Goal: Task Accomplishment & Management: Manage account settings

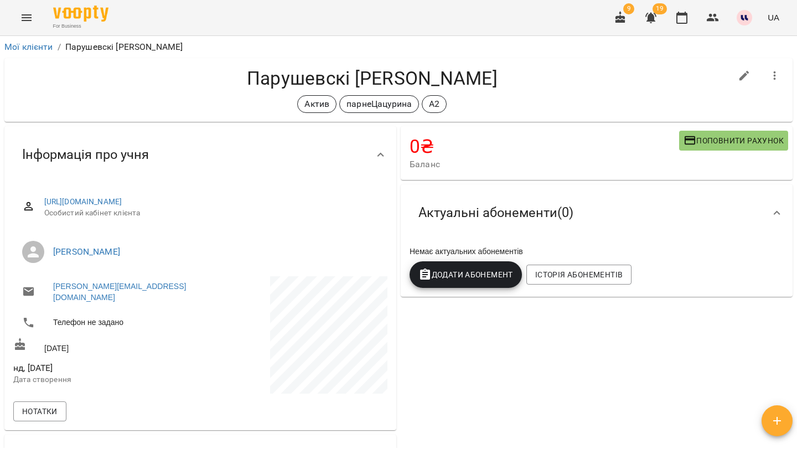
scroll to position [-1, 0]
click at [649, 23] on icon "button" at bounding box center [650, 17] width 13 height 13
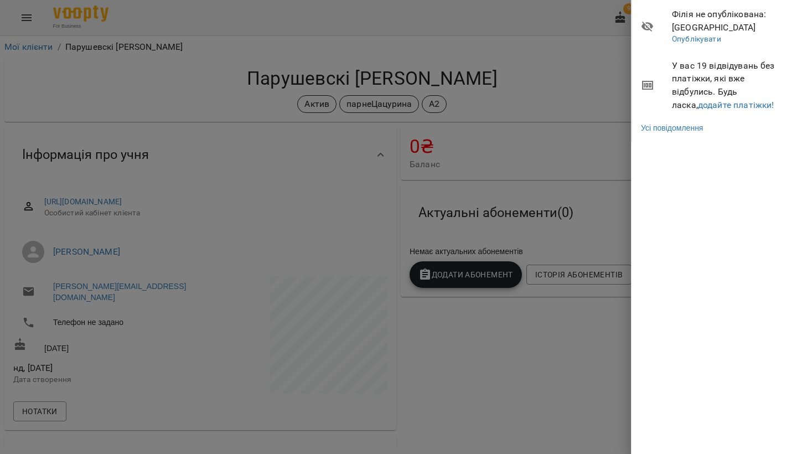
scroll to position [0, 0]
click at [698, 103] on link "додайте платіжки!" at bounding box center [736, 105] width 76 height 11
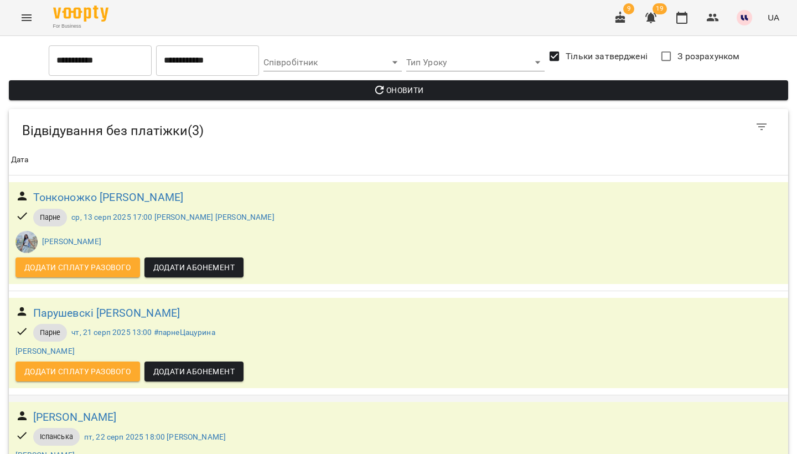
scroll to position [53, 0]
click at [117, 409] on h6 "[PERSON_NAME]" at bounding box center [75, 417] width 84 height 17
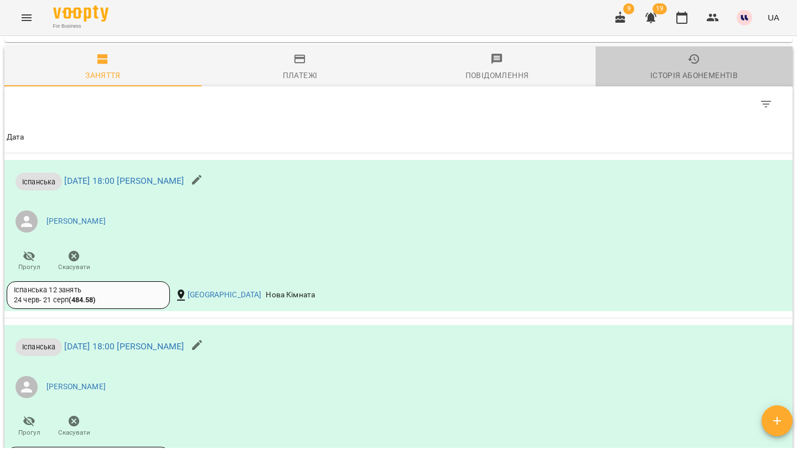
click at [682, 82] on div "Історія абонементів" at bounding box center [693, 75] width 87 height 13
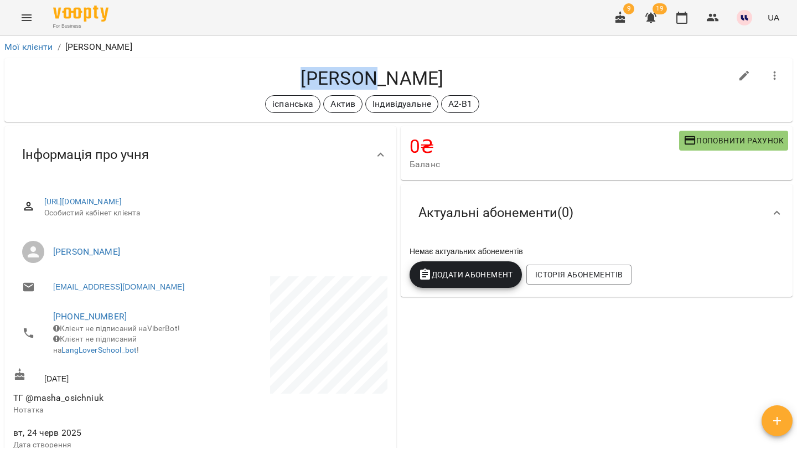
drag, startPoint x: 261, startPoint y: 75, endPoint x: 328, endPoint y: 78, distance: 67.1
click at [328, 78] on h4 "[PERSON_NAME]" at bounding box center [372, 78] width 718 height 23
copy h4 "[PERSON_NAME]"
click at [655, 15] on icon "button" at bounding box center [650, 17] width 13 height 13
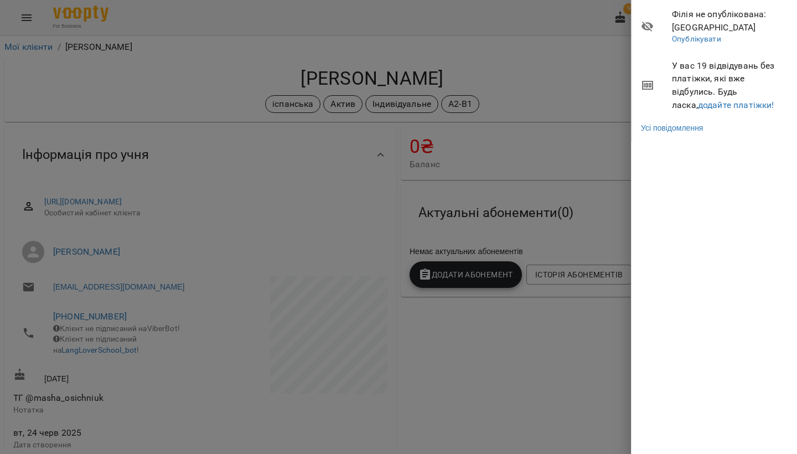
click at [509, 203] on div at bounding box center [398, 227] width 797 height 454
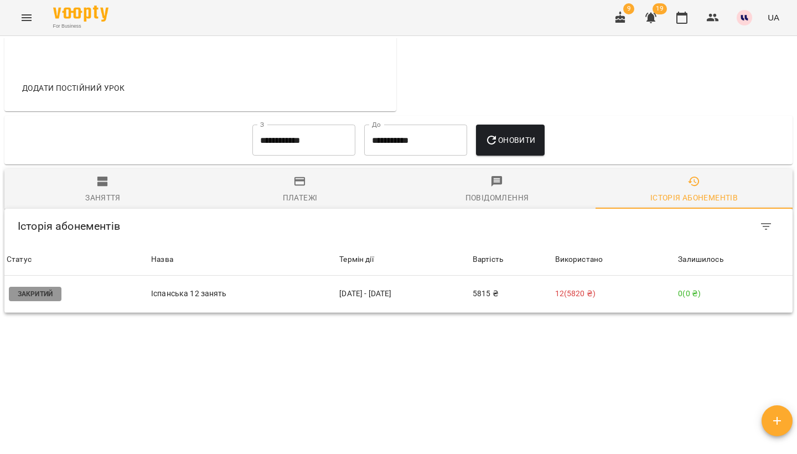
scroll to position [509, 0]
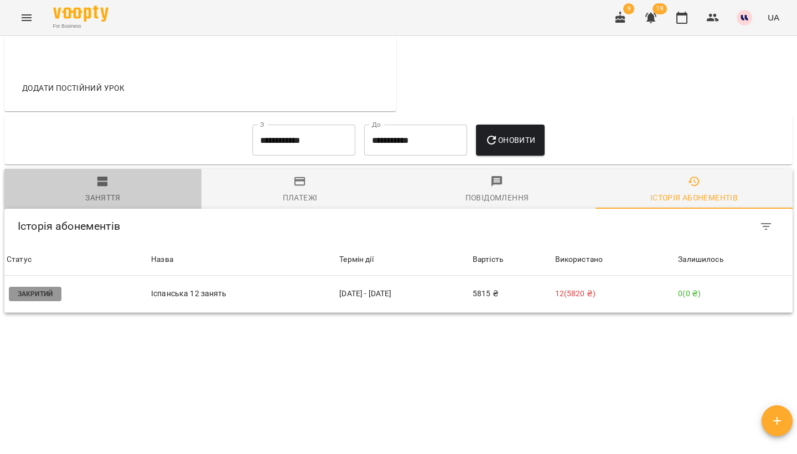
click at [115, 192] on div "Заняття" at bounding box center [102, 197] width 35 height 13
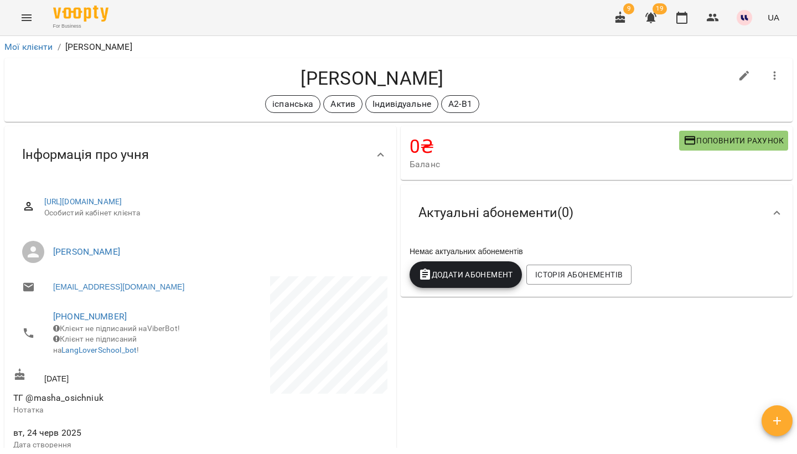
scroll to position [0, 0]
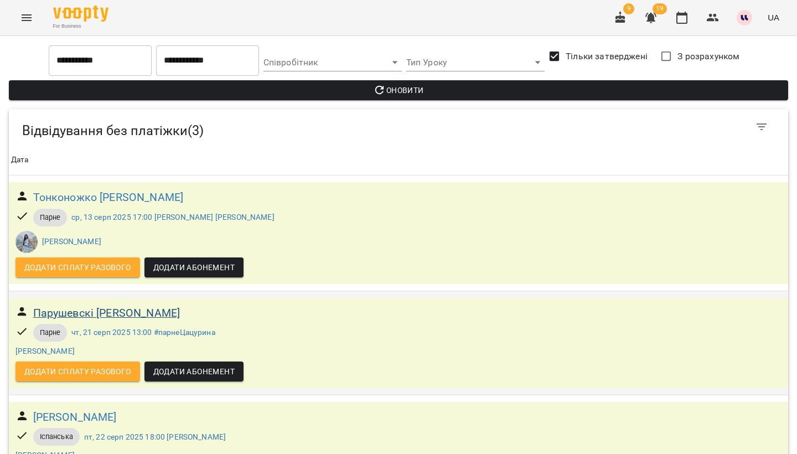
click at [79, 312] on h6 "Парушевскі [PERSON_NAME]" at bounding box center [106, 312] width 147 height 17
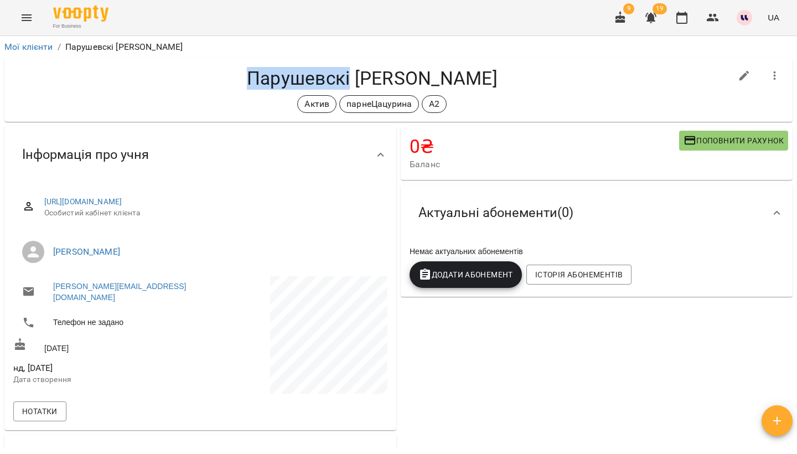
drag, startPoint x: 294, startPoint y: 80, endPoint x: 395, endPoint y: 80, distance: 101.3
click at [395, 80] on h4 "Парушевскі [PERSON_NAME]" at bounding box center [372, 78] width 718 height 23
copy h4 "Парушевскі"
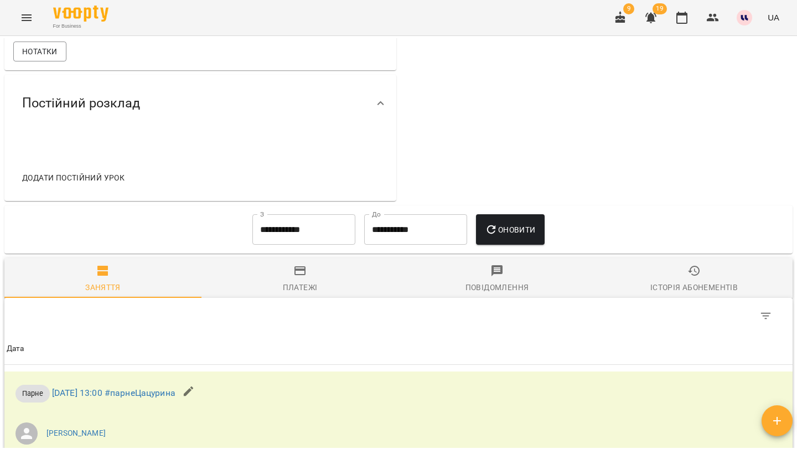
click at [714, 287] on div "Історія абонементів" at bounding box center [693, 287] width 87 height 13
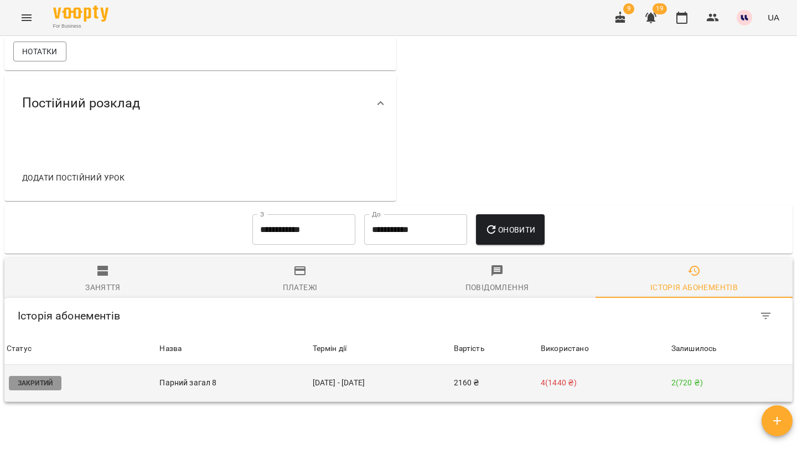
click at [372, 384] on td "[DATE] - [DATE]" at bounding box center [381, 383] width 141 height 37
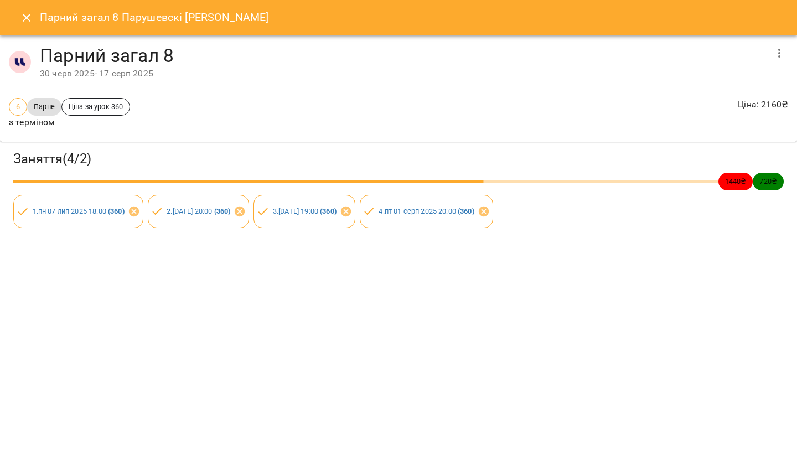
click at [787, 48] on button "button" at bounding box center [779, 53] width 27 height 27
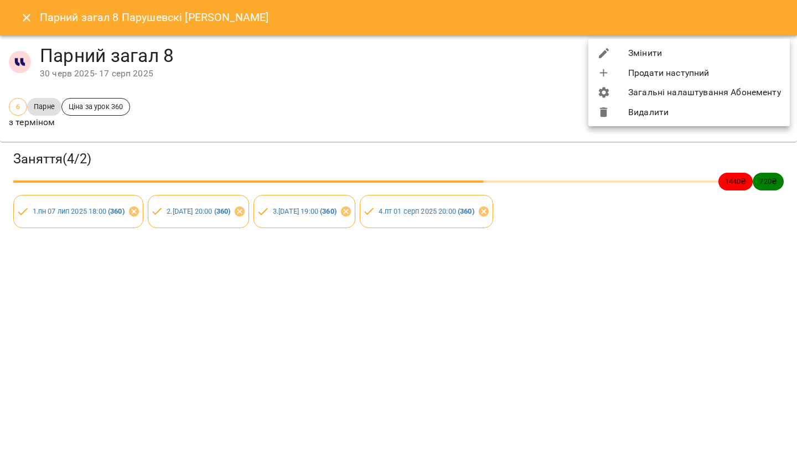
click at [715, 53] on li "Змінити" at bounding box center [688, 53] width 201 height 20
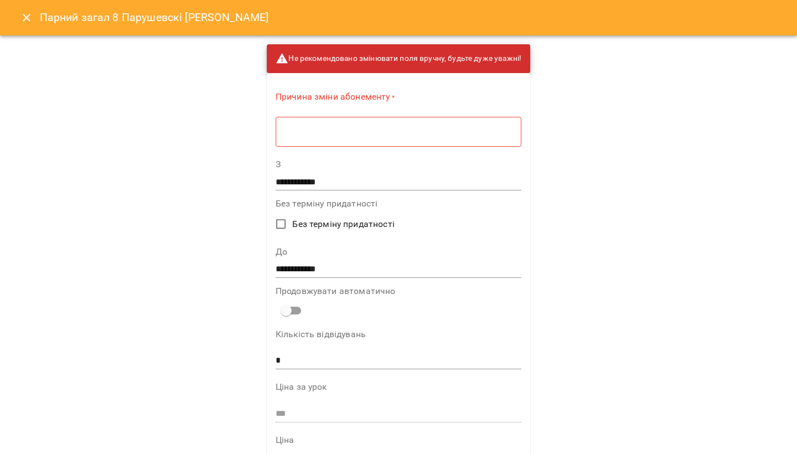
click at [474, 138] on div "* ​" at bounding box center [399, 131] width 246 height 30
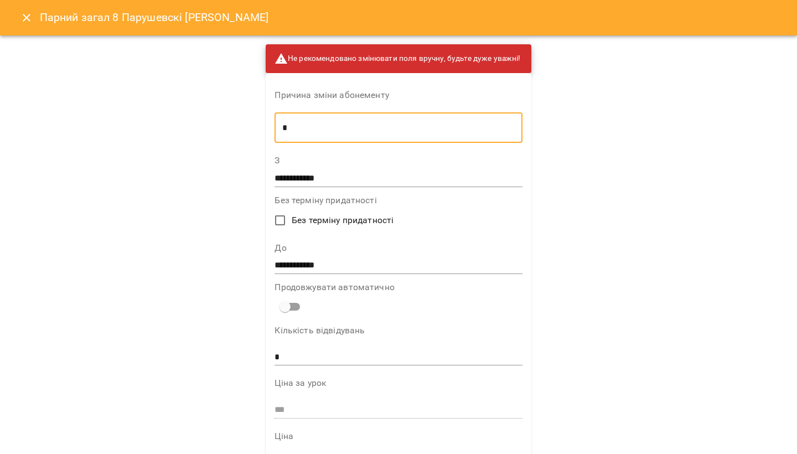
type textarea "*"
click at [316, 261] on input "**********" at bounding box center [398, 266] width 247 height 18
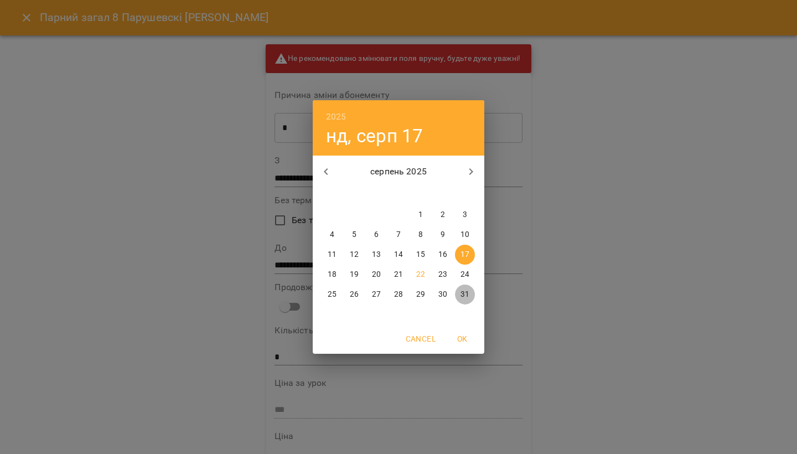
click at [463, 293] on p "31" at bounding box center [465, 294] width 9 height 11
type input "**********"
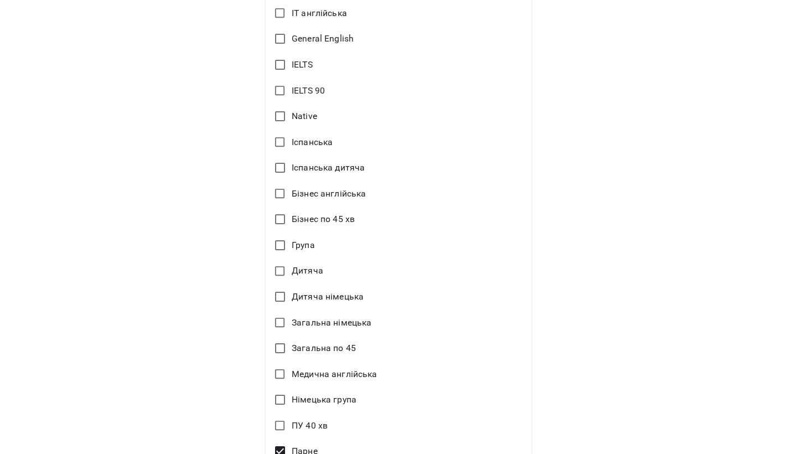
scroll to position [658, 0]
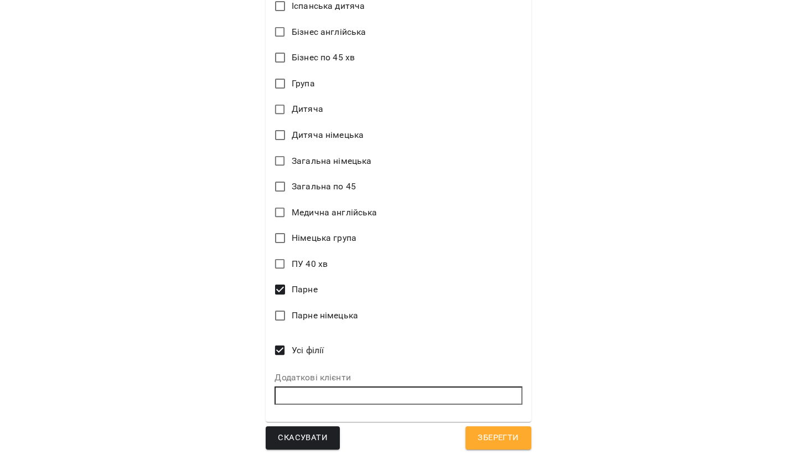
click at [500, 431] on span "Зберегти" at bounding box center [498, 438] width 41 height 14
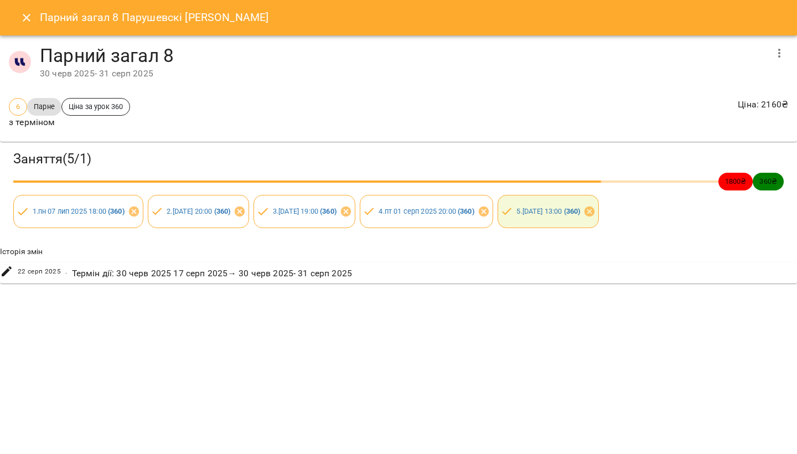
click at [24, 15] on icon "Close" at bounding box center [27, 18] width 8 height 8
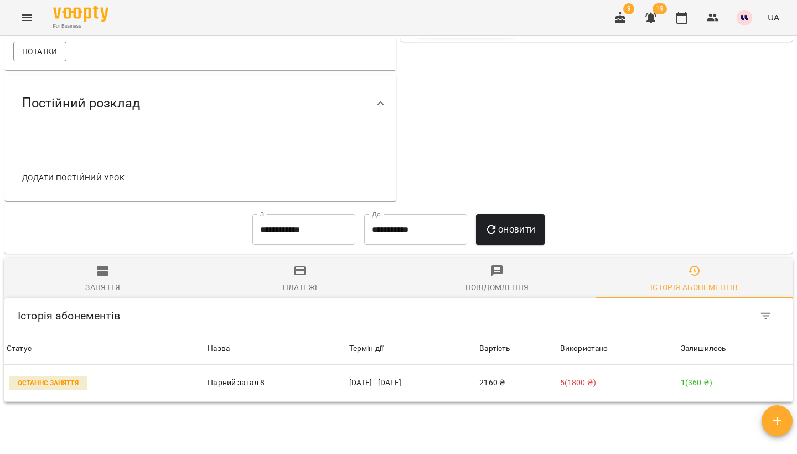
click at [649, 14] on icon "button" at bounding box center [650, 18] width 11 height 11
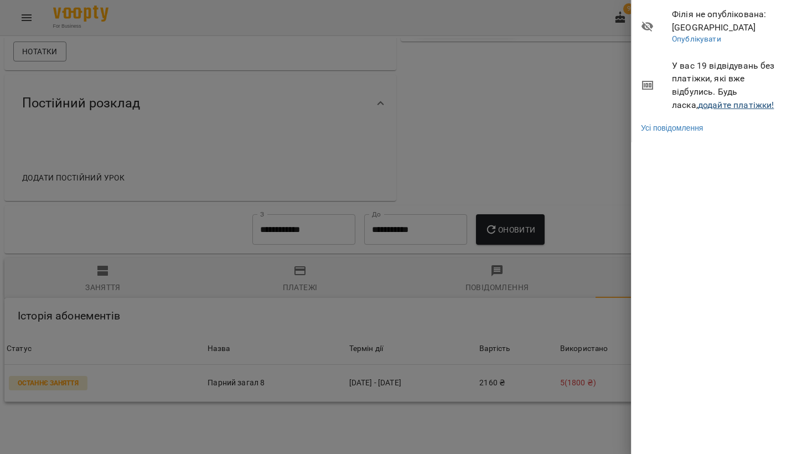
click at [698, 102] on link "додайте платіжки!" at bounding box center [736, 105] width 76 height 11
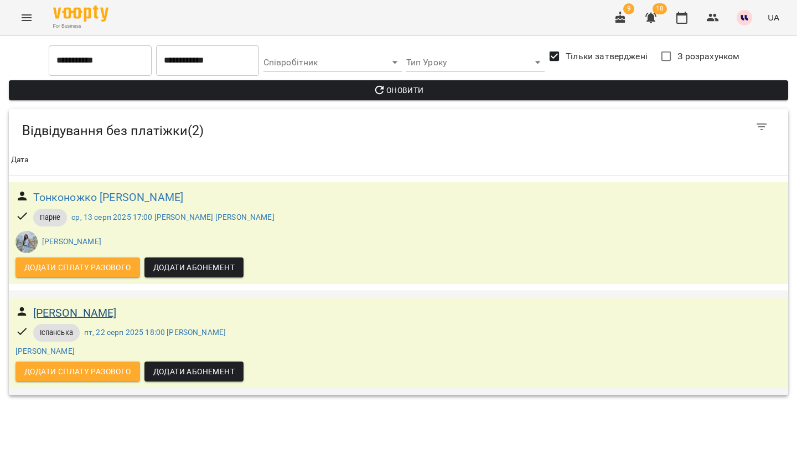
click at [100, 308] on h6 "[PERSON_NAME]" at bounding box center [75, 312] width 84 height 17
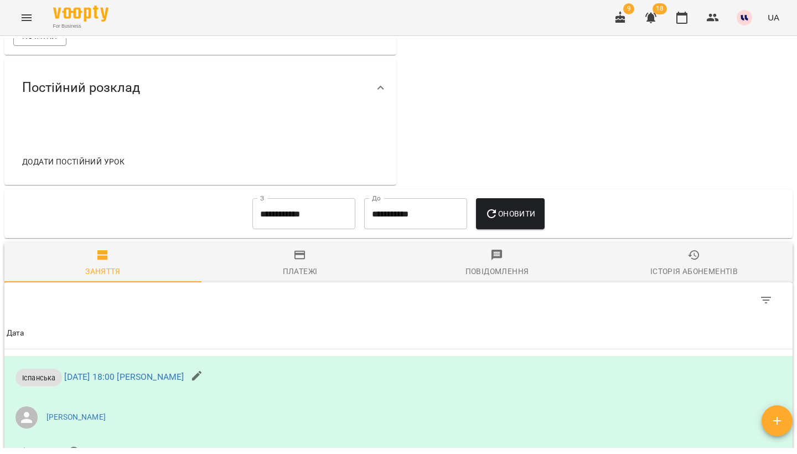
click at [681, 278] on div "Історія абонементів" at bounding box center [693, 271] width 87 height 13
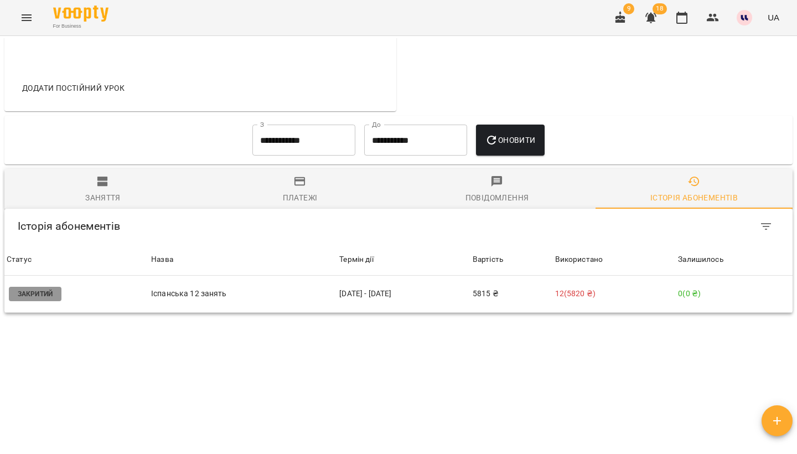
scroll to position [509, 0]
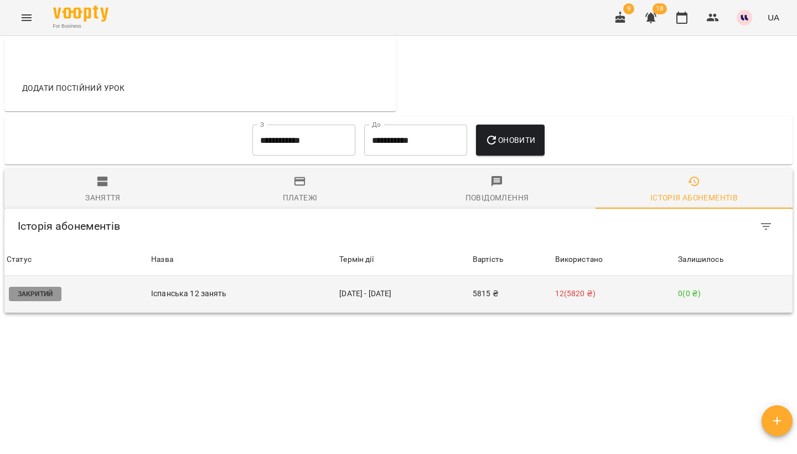
click at [399, 295] on td "[DATE] - [DATE]" at bounding box center [403, 294] width 133 height 37
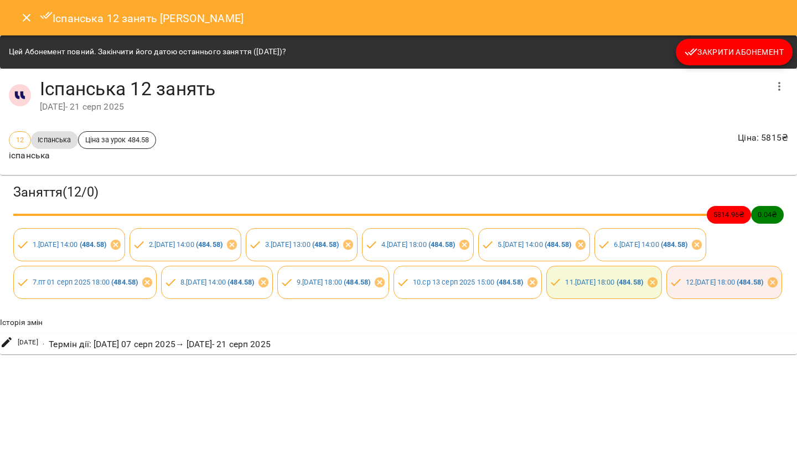
click at [25, 20] on icon "Close" at bounding box center [26, 17] width 13 height 13
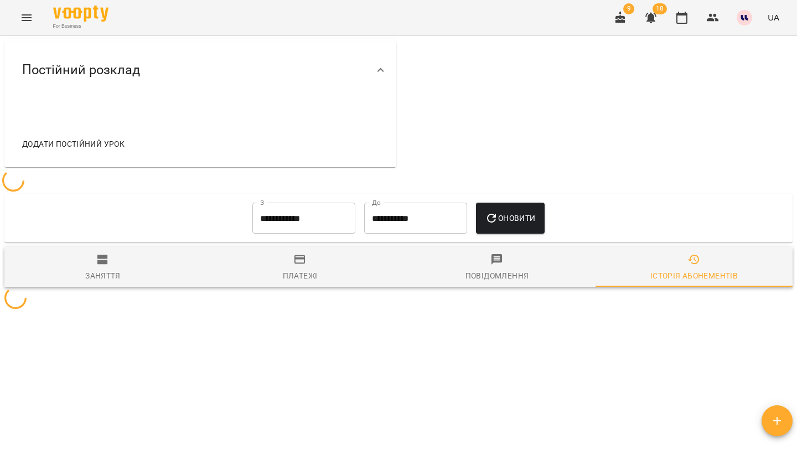
scroll to position [431, 0]
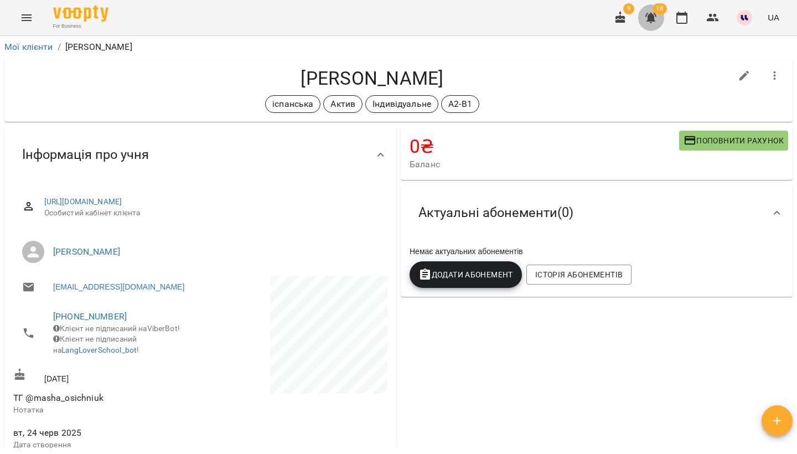
click at [649, 19] on icon "button" at bounding box center [650, 18] width 11 height 11
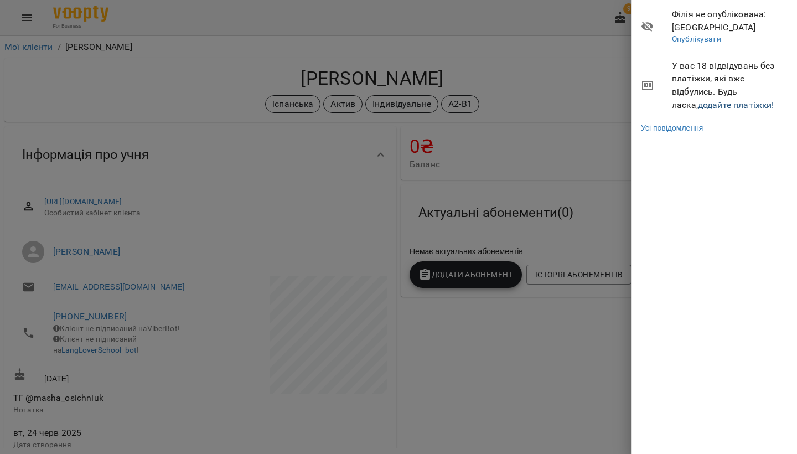
click at [700, 107] on link "додайте платіжки!" at bounding box center [736, 105] width 76 height 11
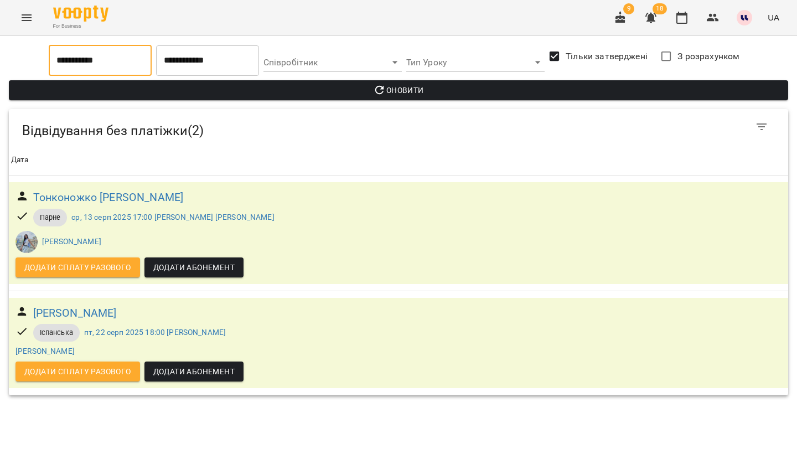
click at [138, 65] on input "**********" at bounding box center [100, 60] width 103 height 31
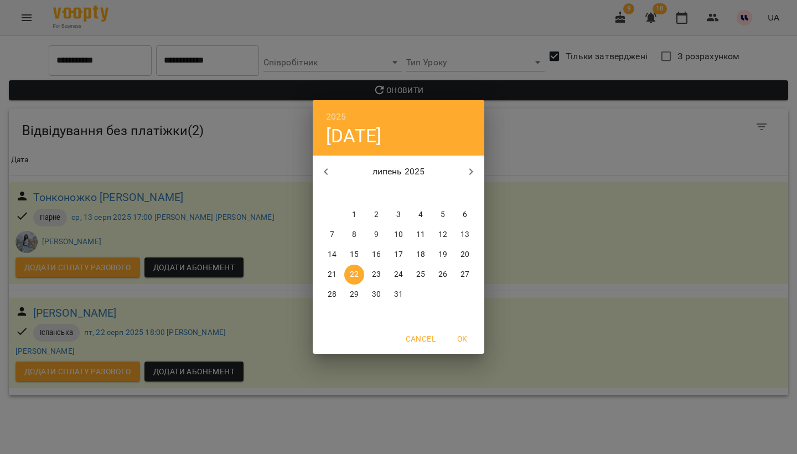
click at [332, 172] on icon "button" at bounding box center [325, 171] width 13 height 13
click at [359, 216] on span "1" at bounding box center [354, 214] width 20 height 11
type input "**********"
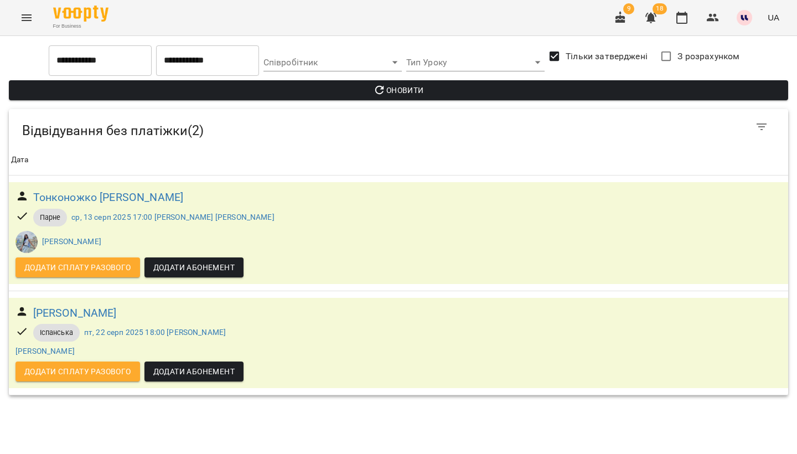
click at [427, 76] on div "Тип Уроку ​" at bounding box center [475, 60] width 143 height 35
click at [427, 90] on span "Оновити" at bounding box center [399, 90] width 762 height 13
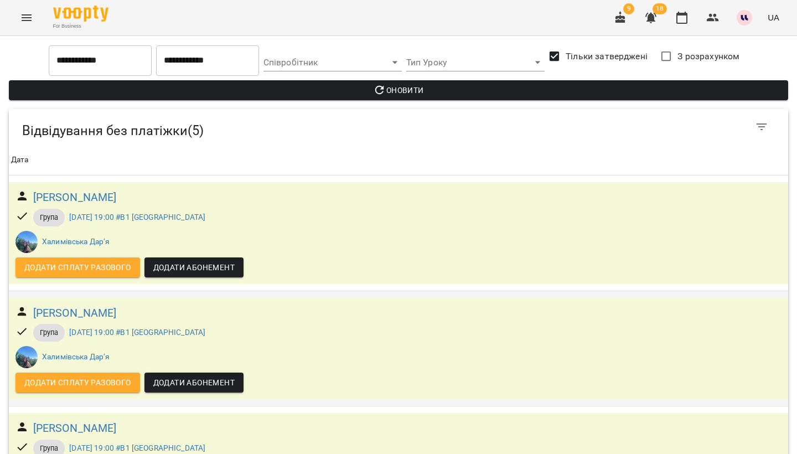
scroll to position [90, 0]
